Goal: Task Accomplishment & Management: Complete application form

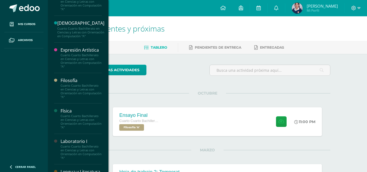
scroll to position [244, 0]
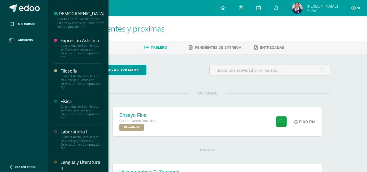
click at [69, 59] on div "Cuarto Cuarto Bachillerato en Ciencias y Letras con Orientación en Computación …" at bounding box center [81, 51] width 41 height 15
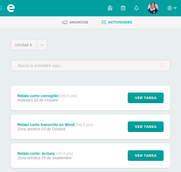
scroll to position [81, 0]
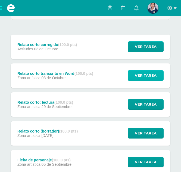
click at [132, 74] on button "Ver tarea" at bounding box center [146, 75] width 36 height 11
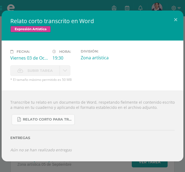
click at [56, 117] on link "Relato corto para transcribir en Word.pdf" at bounding box center [43, 119] width 63 height 11
click at [176, 17] on button at bounding box center [175, 20] width 15 height 18
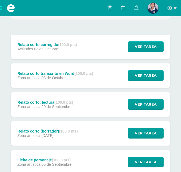
click at [64, 49] on div "Actitudes 03 de Octubre" at bounding box center [46, 49] width 59 height 4
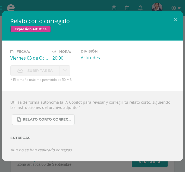
click at [49, 119] on span "Relato Corto Corregido.pdf" at bounding box center [47, 119] width 49 height 4
click at [180, 18] on button at bounding box center [175, 20] width 15 height 18
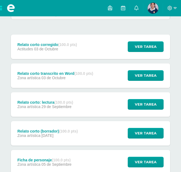
click at [2, 6] on span at bounding box center [11, 8] width 22 height 16
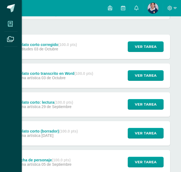
click at [12, 27] on span at bounding box center [10, 24] width 12 height 12
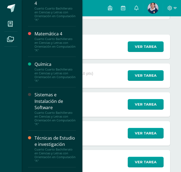
scroll to position [412, 0]
click at [58, 145] on div "Técnicas de Estudio e investigación" at bounding box center [55, 141] width 41 height 12
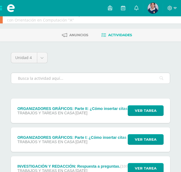
scroll to position [27, 0]
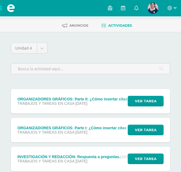
click at [111, 105] on div "TRABAJOS Y TAREAS EN CASA 07 de Octubre" at bounding box center [125, 103] width 216 height 4
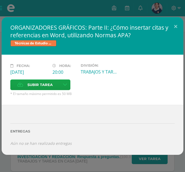
click at [15, 9] on div "ORGANIZADORES GRÁFICOS: Parte II: ¿Cómo insertar citas y referencias en Word, u…" at bounding box center [92, 86] width 185 height 172
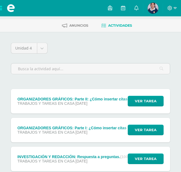
click at [2, 8] on span at bounding box center [11, 8] width 22 height 16
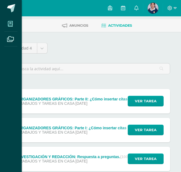
click at [11, 23] on icon at bounding box center [10, 23] width 5 height 5
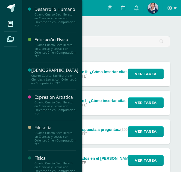
scroll to position [244, 0]
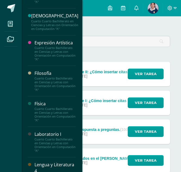
click at [50, 92] on div "Cuarto Cuarto Bachillerato en Ciencias y Letras con Orientación en Computación …" at bounding box center [55, 83] width 41 height 15
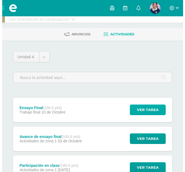
scroll to position [27, 0]
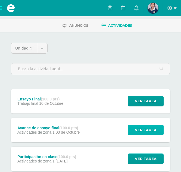
click at [136, 128] on span "Ver tarea" at bounding box center [146, 130] width 22 height 10
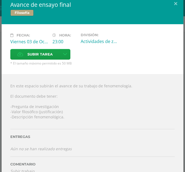
scroll to position [0, 0]
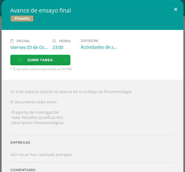
click at [171, 8] on button at bounding box center [175, 9] width 15 height 18
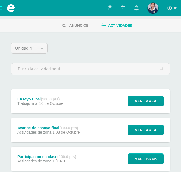
click at [56, 107] on div "Ensayo Final (100.0 pts) Trabajo final 10 de Octubre" at bounding box center [40, 101] width 59 height 24
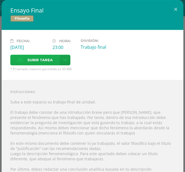
click at [24, 59] on label "Subir tarea" at bounding box center [34, 60] width 49 height 11
click at [0, 0] on input "Subir tarea" at bounding box center [0, 0] width 0 height 0
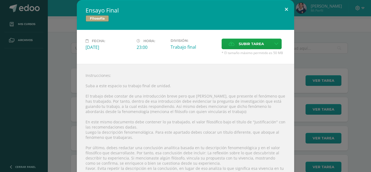
click at [181, 10] on button at bounding box center [286, 9] width 15 height 18
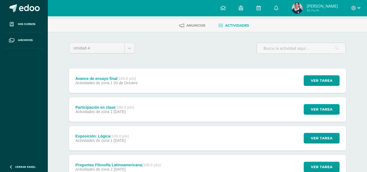
click at [134, 88] on div "Avance de ensayo final (100.0 pts) Actividades de zona 1 03 de Octubre" at bounding box center [106, 80] width 75 height 24
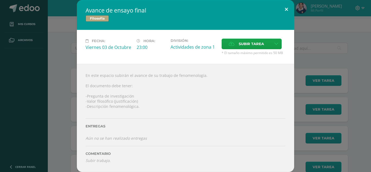
click at [181, 7] on button at bounding box center [286, 9] width 15 height 18
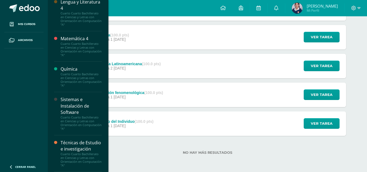
scroll to position [421, 0]
click at [77, 140] on div "Técnicas de Estudio e investigación" at bounding box center [81, 146] width 41 height 12
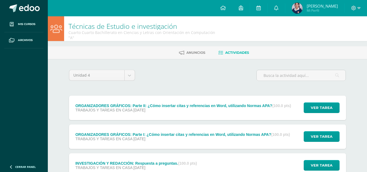
click at [153, 112] on div "ORGANIZADORES GRÁFICOS: Parte II: ¿Cómo insertar citas y referencias en Word, u…" at bounding box center [183, 108] width 229 height 24
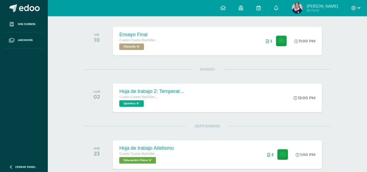
scroll to position [109, 0]
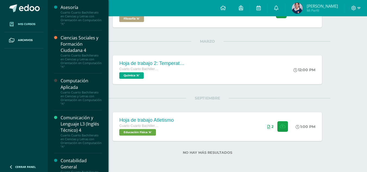
click at [30, 21] on link "Mis cursos" at bounding box center [23, 24] width 39 height 16
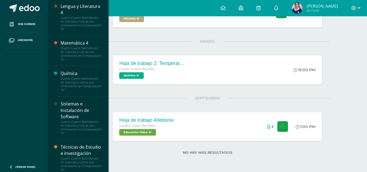
scroll to position [421, 0]
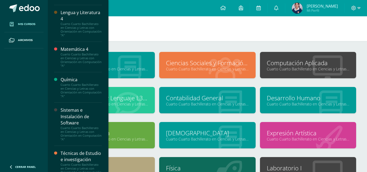
scroll to position [421, 0]
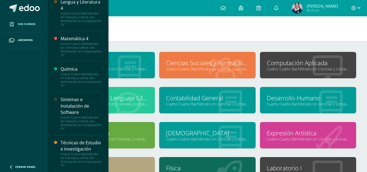
click at [68, 142] on div "Técnicas de Estudio e investigación" at bounding box center [81, 146] width 41 height 12
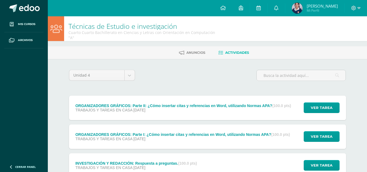
click at [180, 113] on div "ORGANIZADORES GRÁFICOS: Parte II: ¿Cómo insertar citas y referencias en Word, u…" at bounding box center [183, 108] width 229 height 24
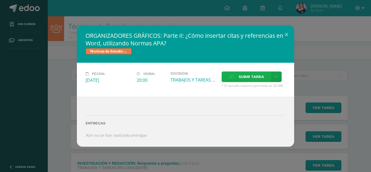
click at [251, 77] on span "Subir tarea" at bounding box center [251, 77] width 25 height 10
click at [0, 0] on input "Subir tarea" at bounding box center [0, 0] width 0 height 0
